Goal: Contribute content: Add original content to the website for others to see

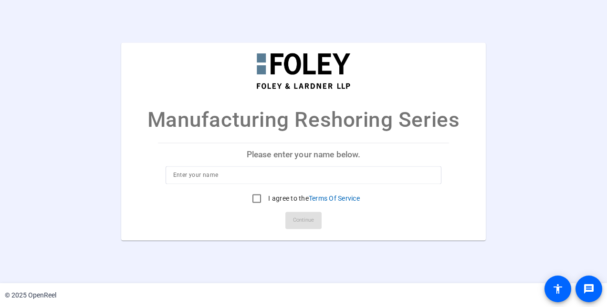
click at [190, 178] on input at bounding box center [303, 175] width 261 height 11
type input "[PERSON_NAME]"
click at [254, 200] on input "I agree to the Terms Of Service" at bounding box center [256, 199] width 19 height 19
checkbox input "true"
click at [303, 221] on span "Continue" at bounding box center [303, 221] width 21 height 14
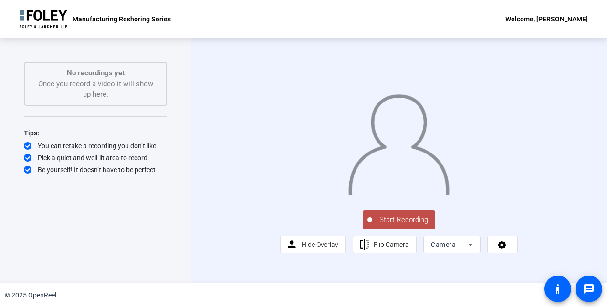
scroll to position [12, 0]
click at [470, 251] on icon at bounding box center [470, 244] width 11 height 11
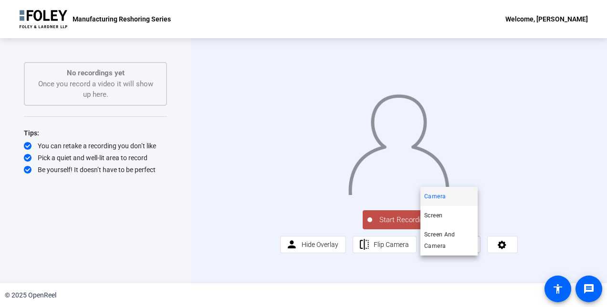
click at [470, 267] on div at bounding box center [303, 153] width 607 height 307
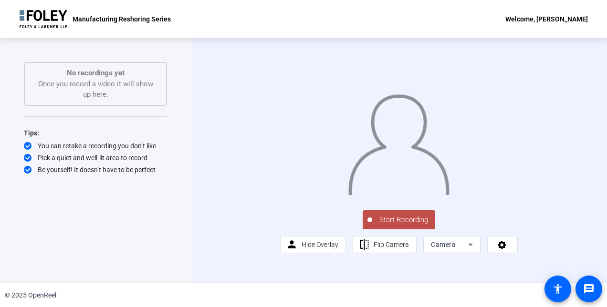
click at [468, 246] on icon at bounding box center [470, 245] width 5 height 2
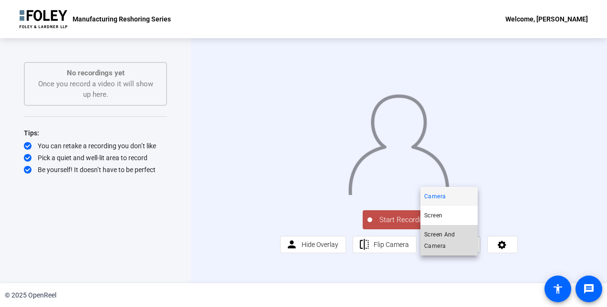
click at [450, 239] on span "Screen And Camera" at bounding box center [449, 240] width 50 height 23
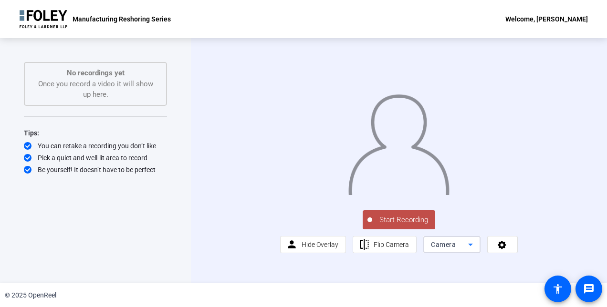
scroll to position [0, 0]
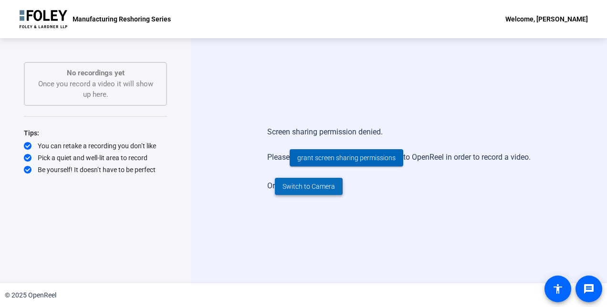
click at [303, 186] on span "Switch to Camera" at bounding box center [309, 187] width 53 height 10
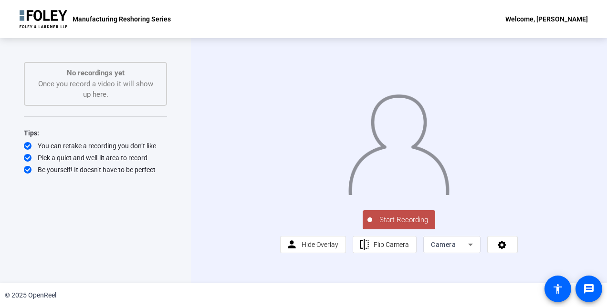
scroll to position [12, 0]
click at [326, 249] on span "Hide Overlay" at bounding box center [320, 245] width 37 height 8
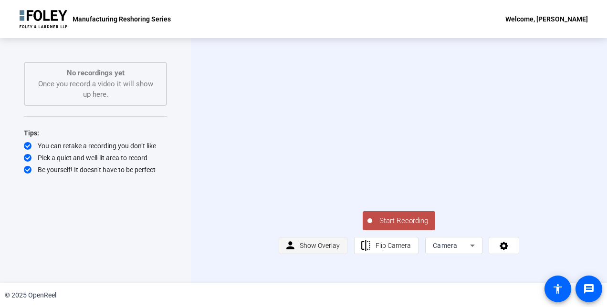
click at [326, 250] on span "Show Overlay" at bounding box center [320, 246] width 40 height 8
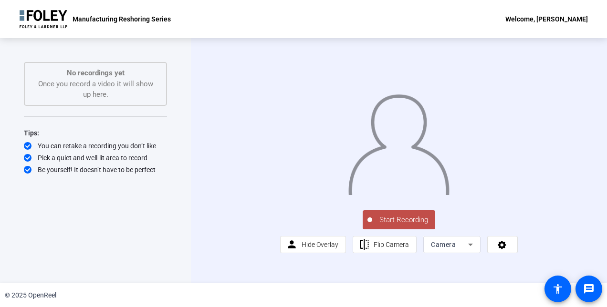
click at [402, 226] on span "Start Recording" at bounding box center [403, 220] width 63 height 11
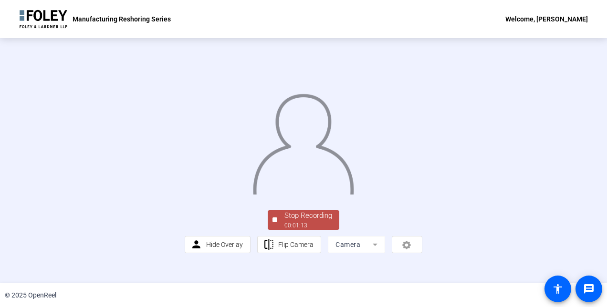
scroll to position [58, 0]
click at [307, 221] on div "Stop Recording" at bounding box center [308, 216] width 48 height 11
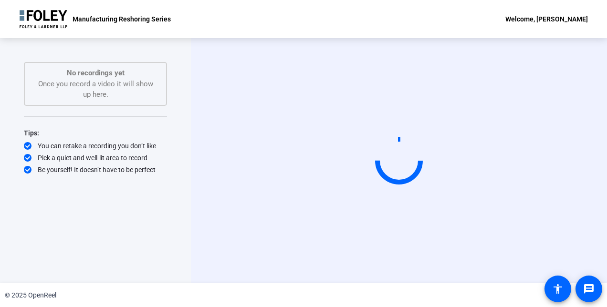
scroll to position [0, 0]
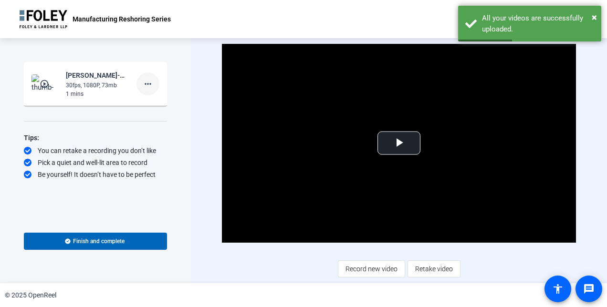
click at [149, 84] on mat-icon "more_horiz" at bounding box center [147, 83] width 11 height 11
click at [160, 104] on span "Delete clip" at bounding box center [163, 103] width 38 height 11
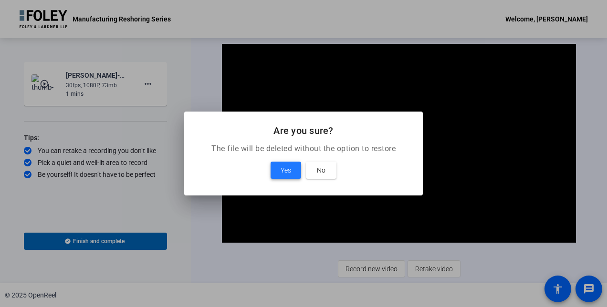
click at [284, 169] on span "Yes" at bounding box center [286, 170] width 11 height 11
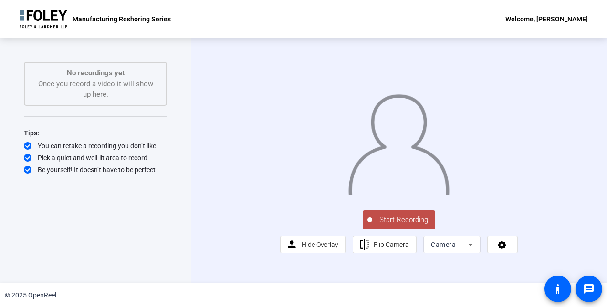
click at [397, 226] on span "Start Recording" at bounding box center [403, 220] width 63 height 11
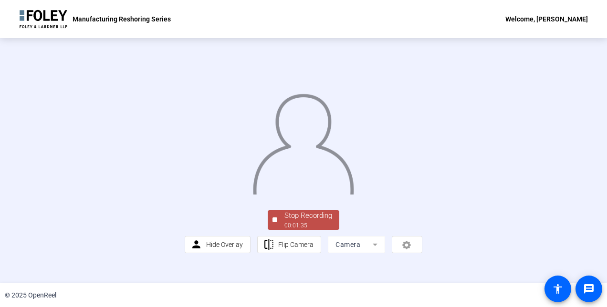
scroll to position [48, 0]
click at [320, 230] on div "00:01:36" at bounding box center [308, 225] width 48 height 9
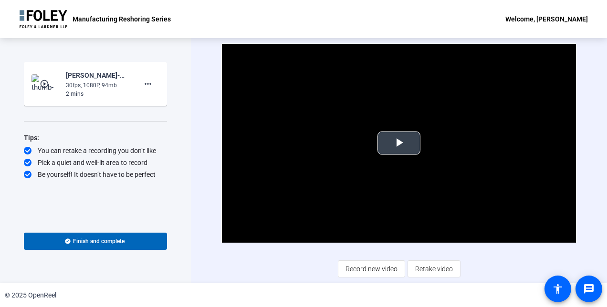
click at [399, 143] on span "Video Player" at bounding box center [399, 143] width 0 height 0
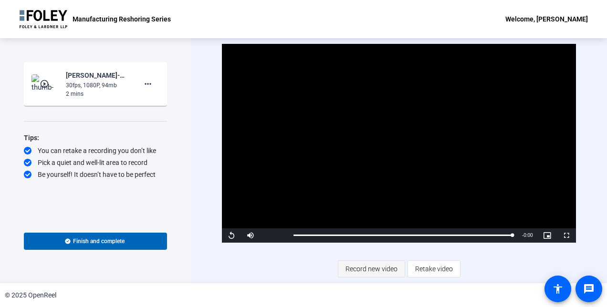
click at [363, 269] on span "Record new video" at bounding box center [372, 269] width 52 height 18
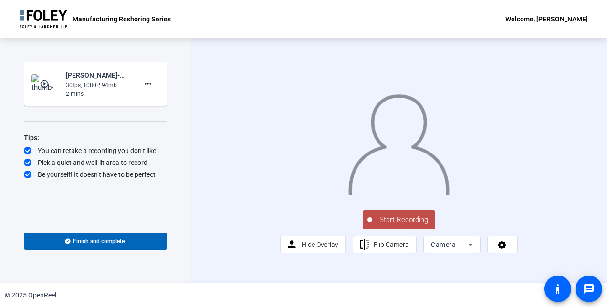
click at [404, 226] on span "Start Recording" at bounding box center [403, 220] width 63 height 11
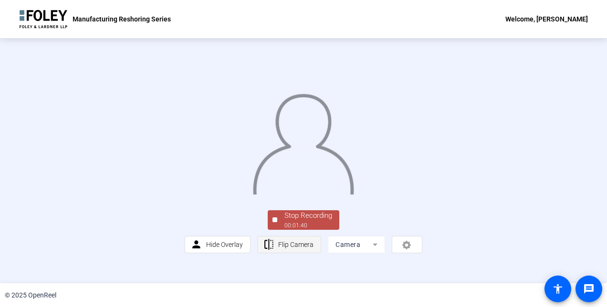
scroll to position [58, 0]
click at [314, 221] on div "Stop Recording" at bounding box center [308, 216] width 48 height 11
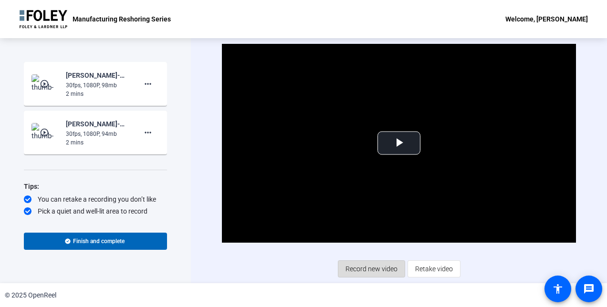
click at [372, 265] on span "Record new video" at bounding box center [372, 269] width 52 height 18
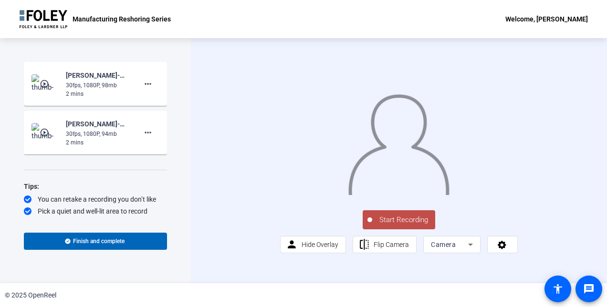
click at [407, 226] on span "Start Recording" at bounding box center [403, 220] width 63 height 11
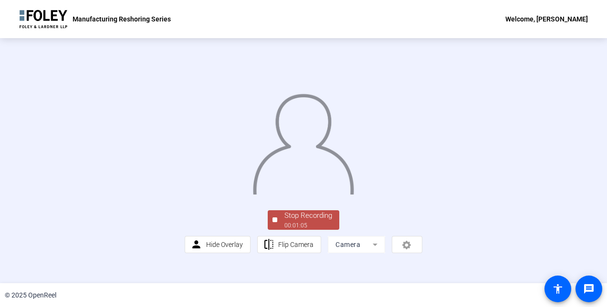
scroll to position [58, 0]
click at [323, 221] on div "Stop Recording" at bounding box center [308, 216] width 48 height 11
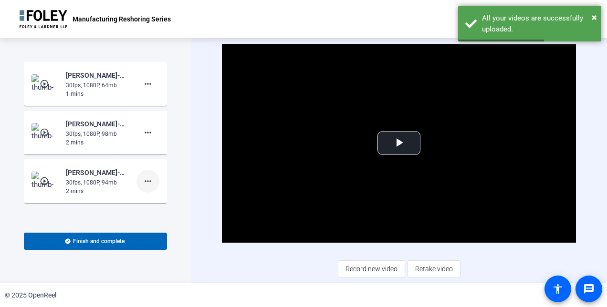
click at [142, 183] on mat-icon "more_horiz" at bounding box center [147, 181] width 11 height 11
click at [146, 199] on span "Delete clip" at bounding box center [158, 201] width 38 height 11
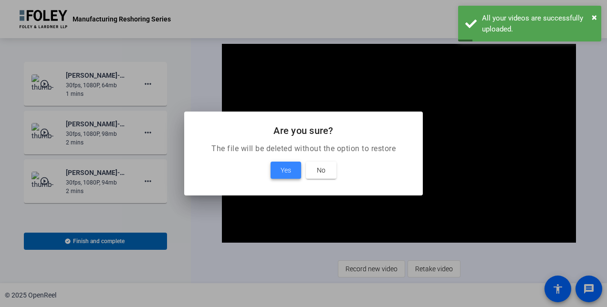
click at [284, 169] on span "Yes" at bounding box center [286, 170] width 11 height 11
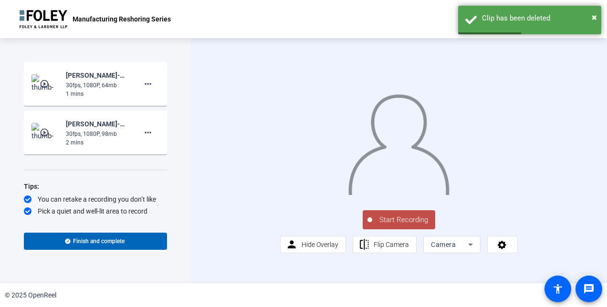
click at [389, 226] on span "Start Recording" at bounding box center [403, 220] width 63 height 11
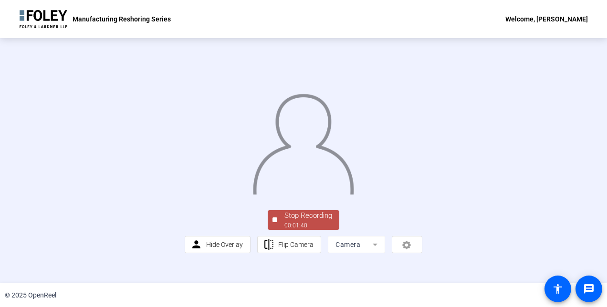
scroll to position [58, 0]
click at [323, 221] on div "Stop Recording" at bounding box center [308, 216] width 48 height 11
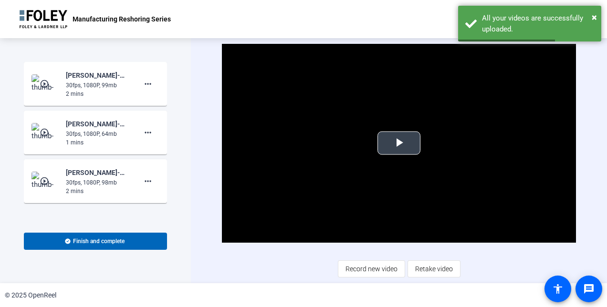
click at [399, 143] on span "Video Player" at bounding box center [399, 143] width 0 height 0
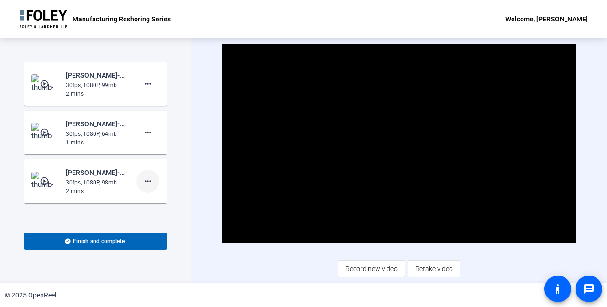
click at [142, 180] on mat-icon "more_horiz" at bounding box center [147, 181] width 11 height 11
click at [148, 200] on span "Delete clip" at bounding box center [158, 201] width 38 height 11
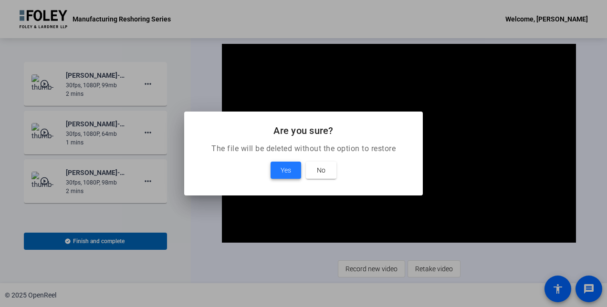
click at [280, 176] on button "Yes" at bounding box center [286, 170] width 31 height 17
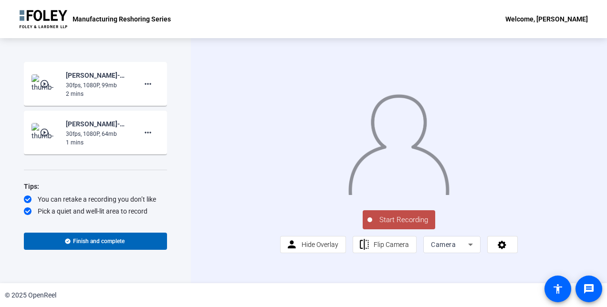
click at [394, 226] on span "Start Recording" at bounding box center [403, 220] width 63 height 11
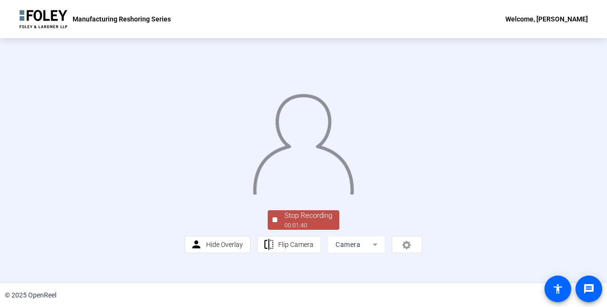
scroll to position [58, 0]
click at [309, 221] on div "Stop Recording" at bounding box center [308, 216] width 48 height 11
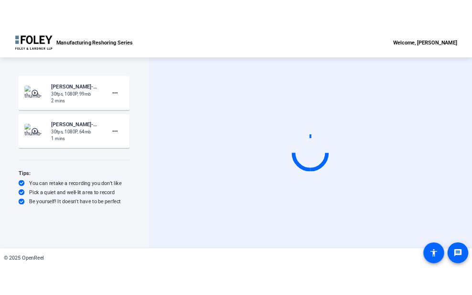
scroll to position [0, 0]
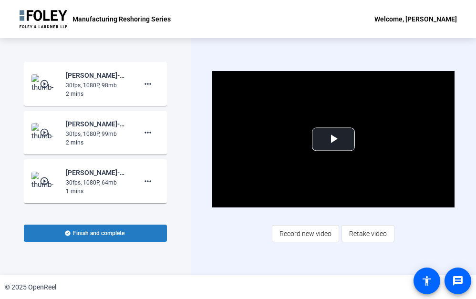
click at [107, 233] on span "Finish and complete" at bounding box center [99, 234] width 52 height 8
